Goal: Transaction & Acquisition: Book appointment/travel/reservation

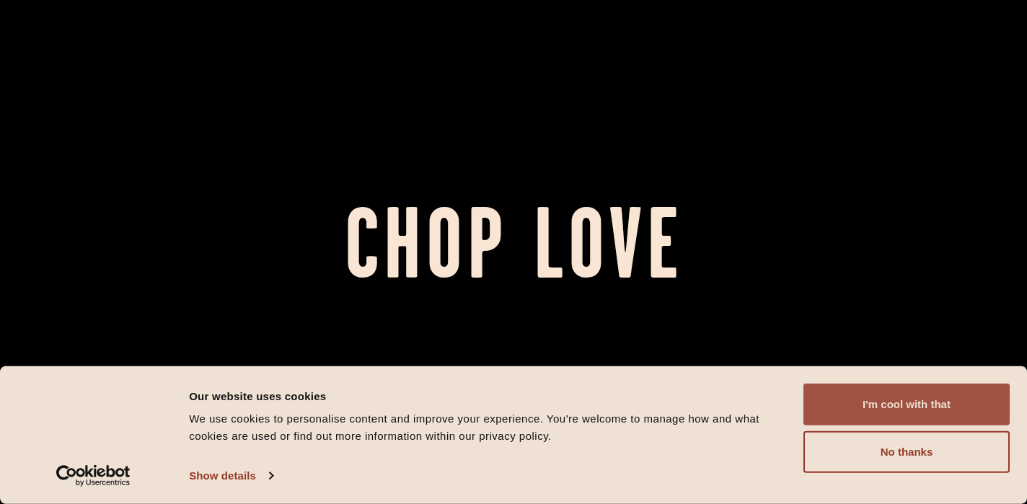
click at [886, 397] on button "I'm cool with that" at bounding box center [906, 405] width 206 height 42
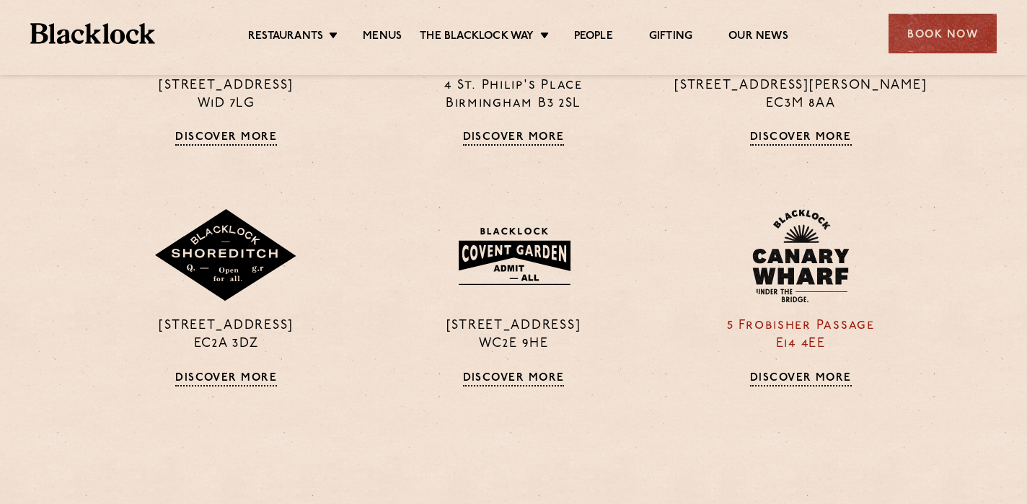
scroll to position [1113, 0]
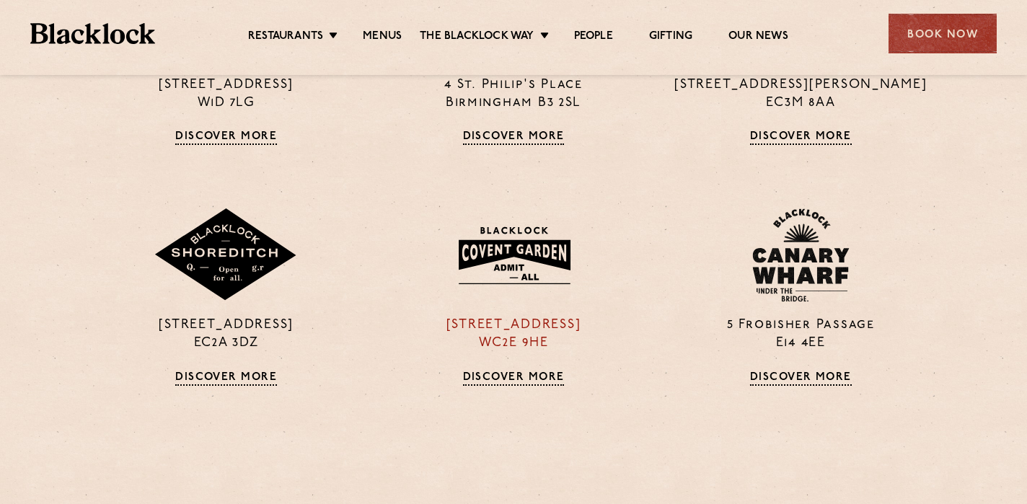
click at [521, 304] on div "[STREET_ADDRESS] Discover More" at bounding box center [513, 296] width 287 height 177
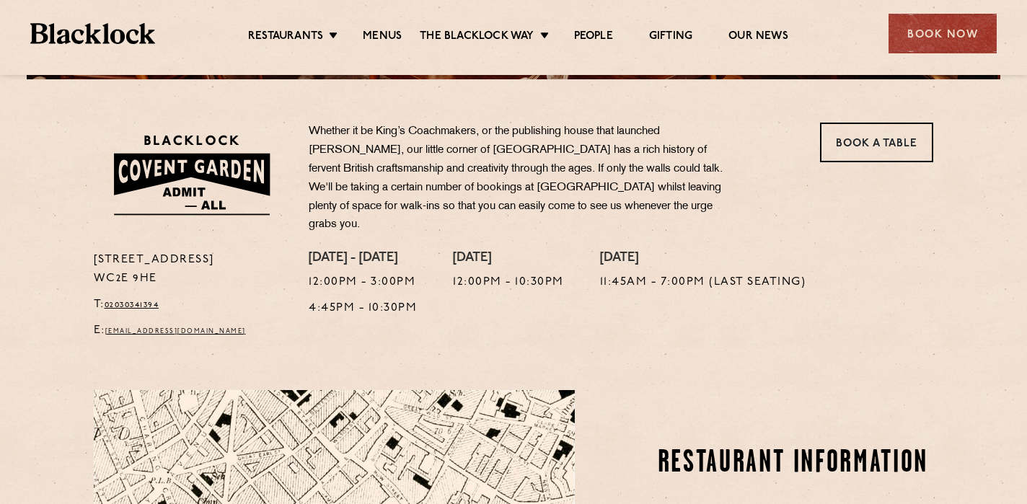
scroll to position [443, 0]
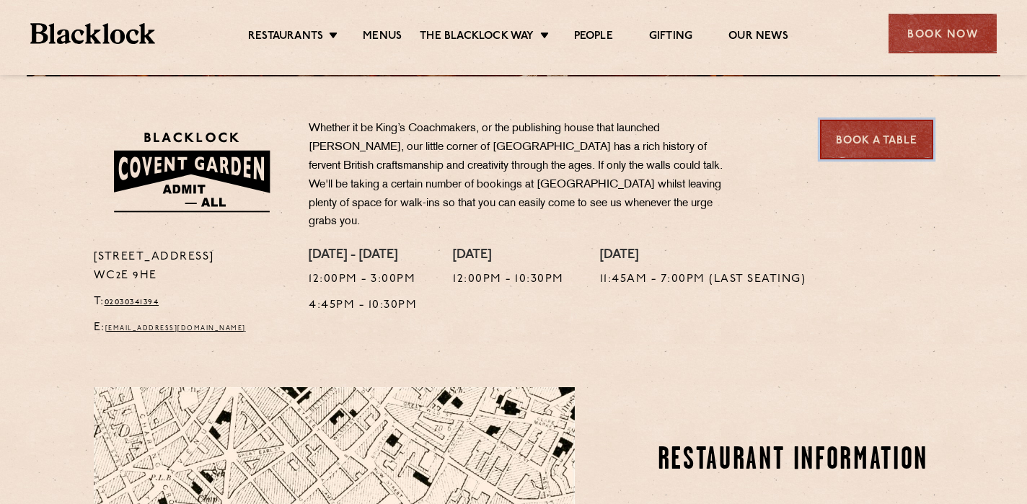
click at [854, 144] on link "Book a Table" at bounding box center [876, 140] width 113 height 40
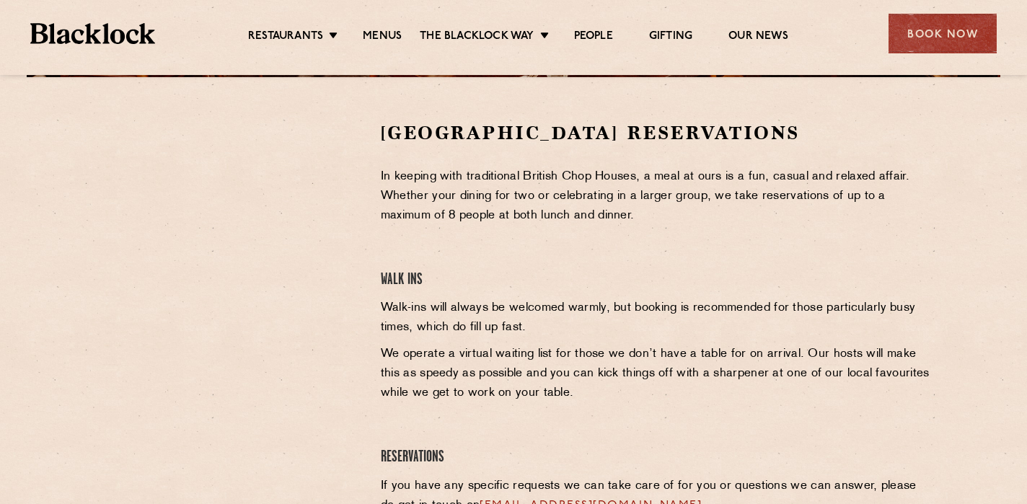
scroll to position [436, 0]
